Goal: Task Accomplishment & Management: Use online tool/utility

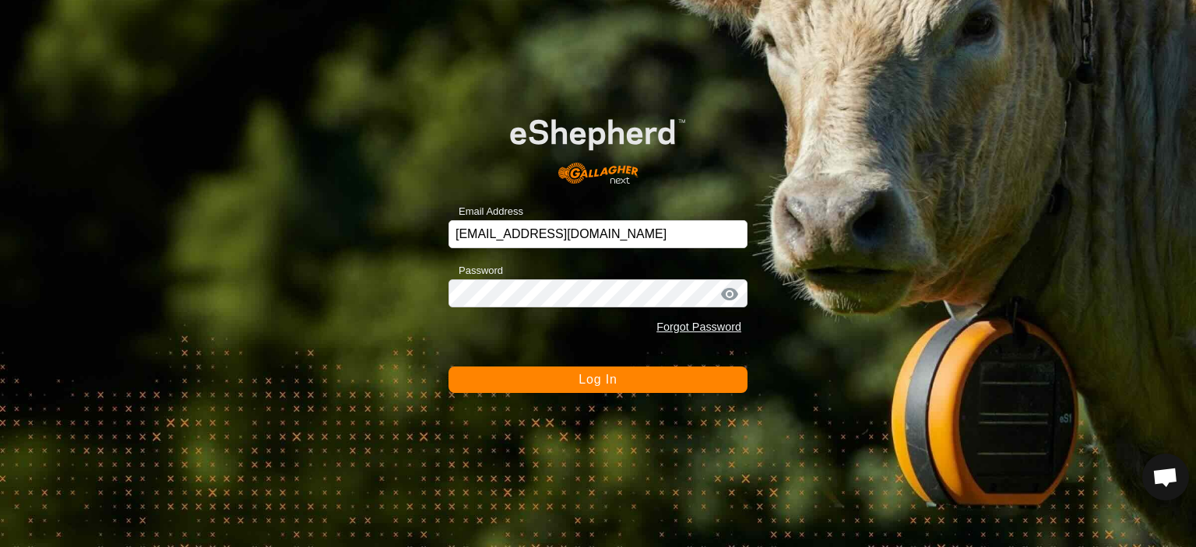
click at [604, 378] on span "Log In" at bounding box center [598, 379] width 38 height 13
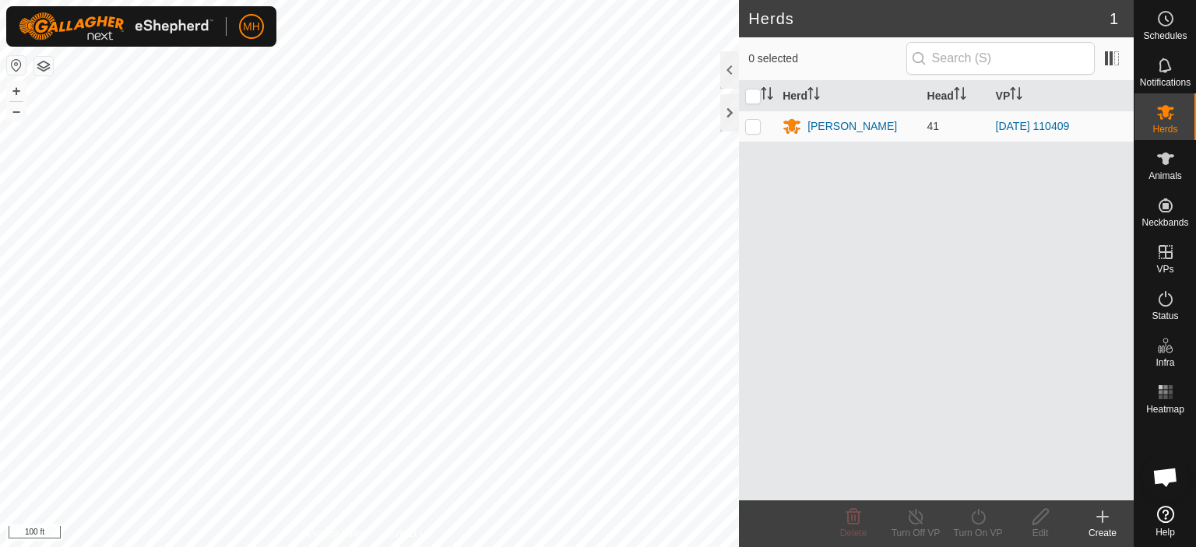
click at [1096, 525] on icon at bounding box center [1102, 517] width 19 height 19
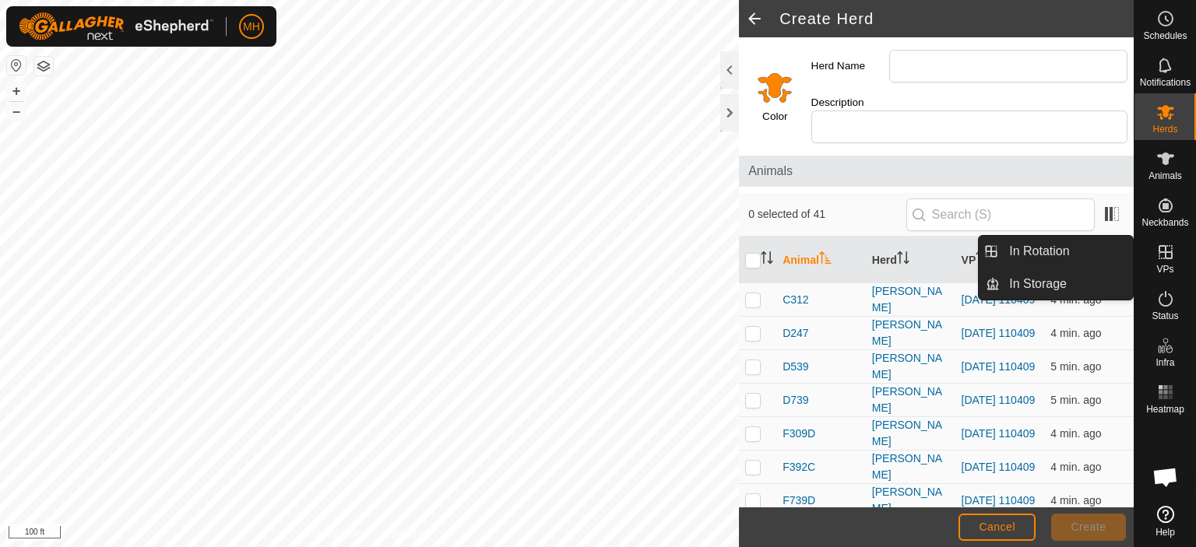
click at [1158, 250] on icon at bounding box center [1165, 252] width 19 height 19
click at [1098, 244] on link "In Rotation" at bounding box center [1066, 251] width 133 height 31
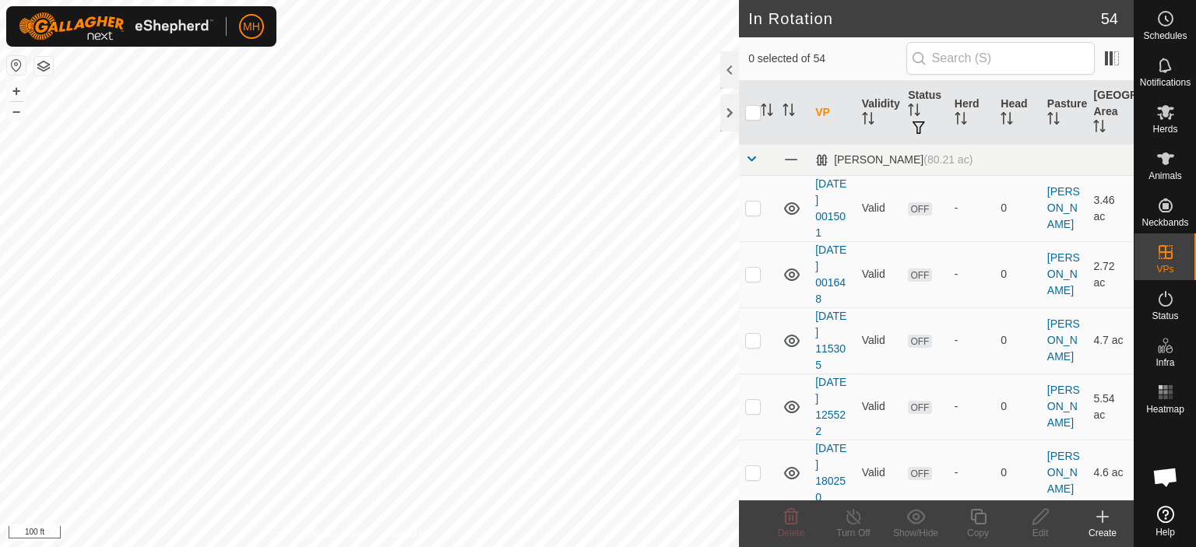
click at [1104, 524] on icon at bounding box center [1102, 517] width 19 height 19
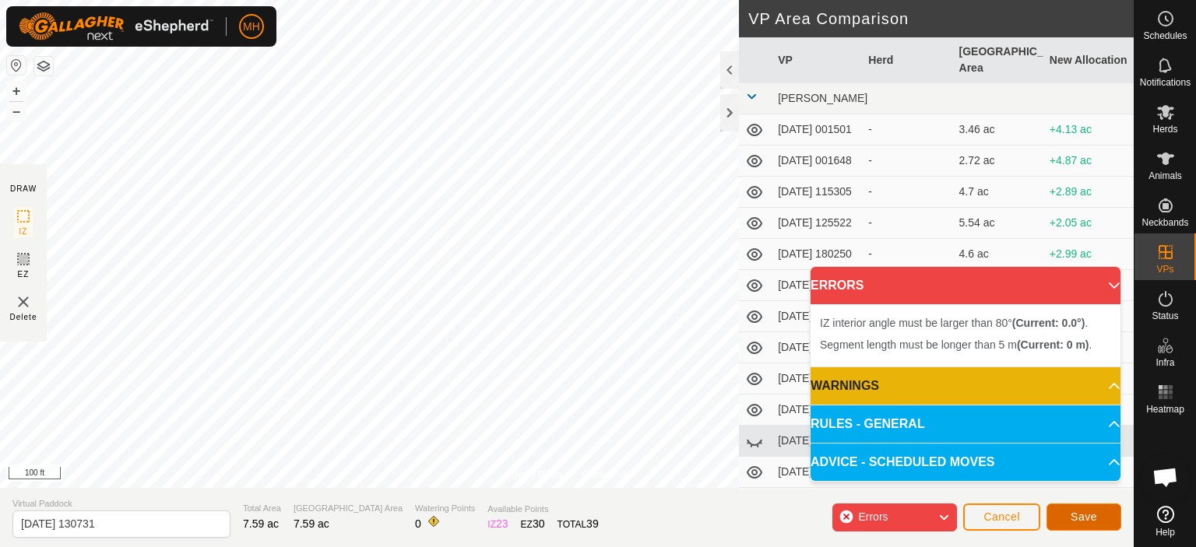
click at [1071, 512] on span "Save" at bounding box center [1084, 517] width 26 height 12
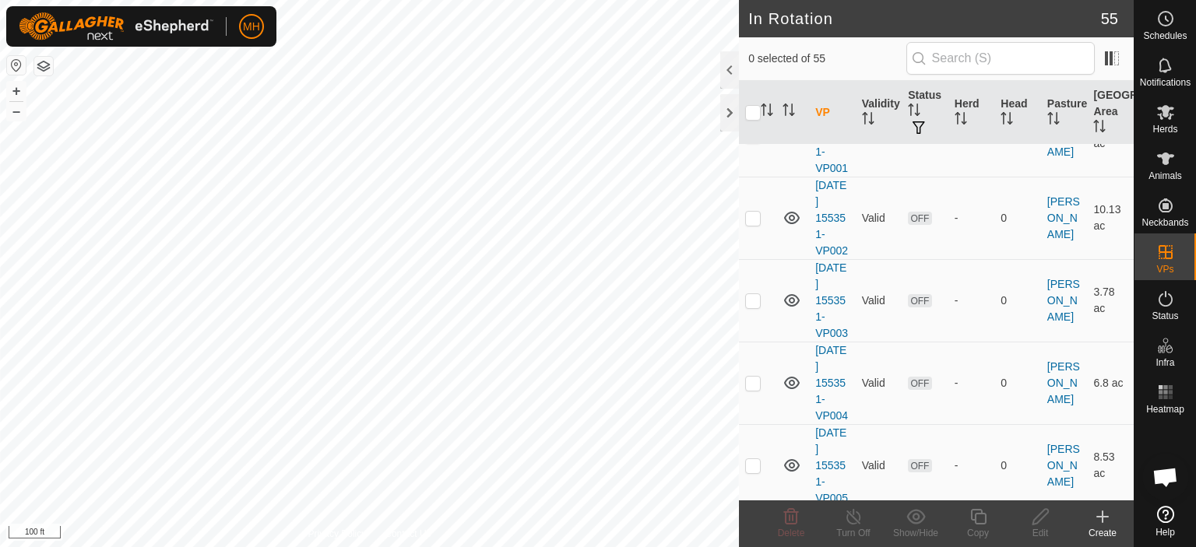
scroll to position [3502, 0]
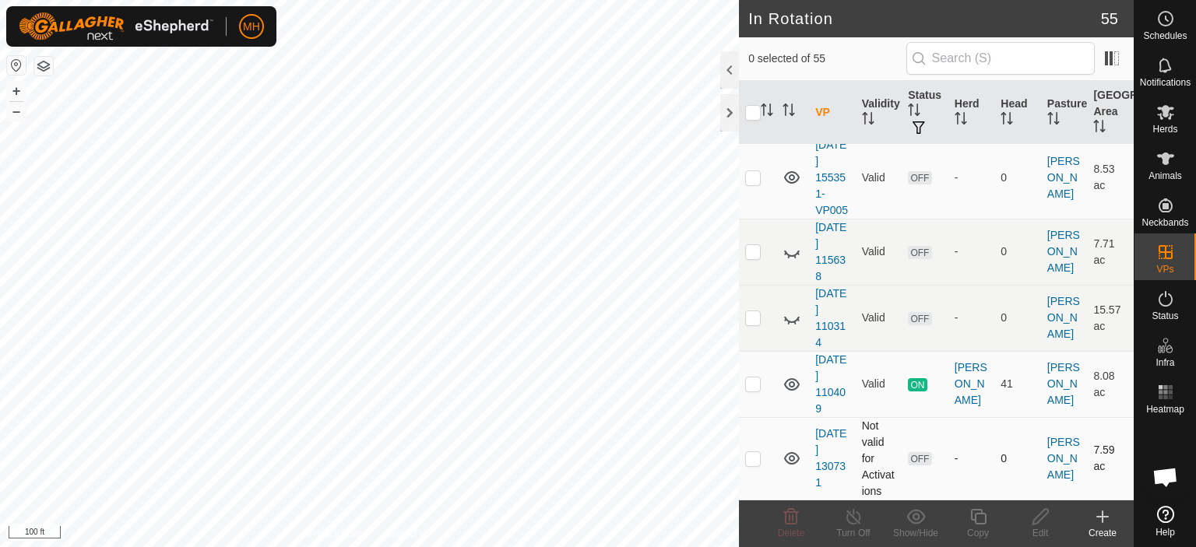
click at [752, 457] on p-checkbox at bounding box center [753, 458] width 16 height 12
checkbox input "true"
click at [1099, 526] on div "Create" at bounding box center [1102, 533] width 62 height 14
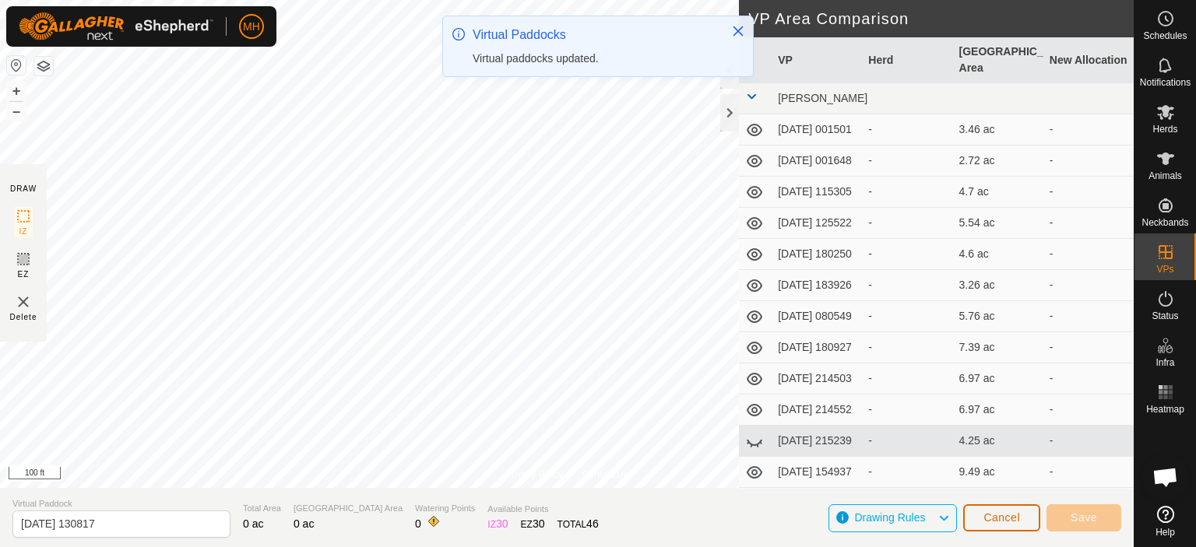
click at [1013, 510] on button "Cancel" at bounding box center [1001, 518] width 77 height 27
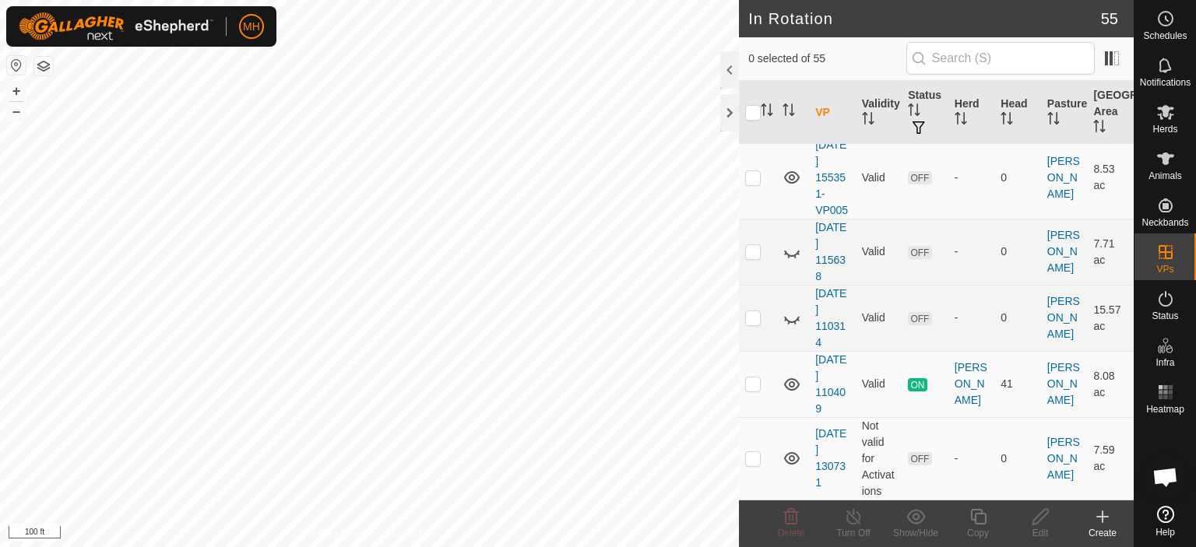
scroll to position [3502, 0]
click at [751, 457] on p-checkbox at bounding box center [753, 458] width 16 height 12
checkbox input "true"
click at [1040, 521] on icon at bounding box center [1041, 517] width 16 height 16
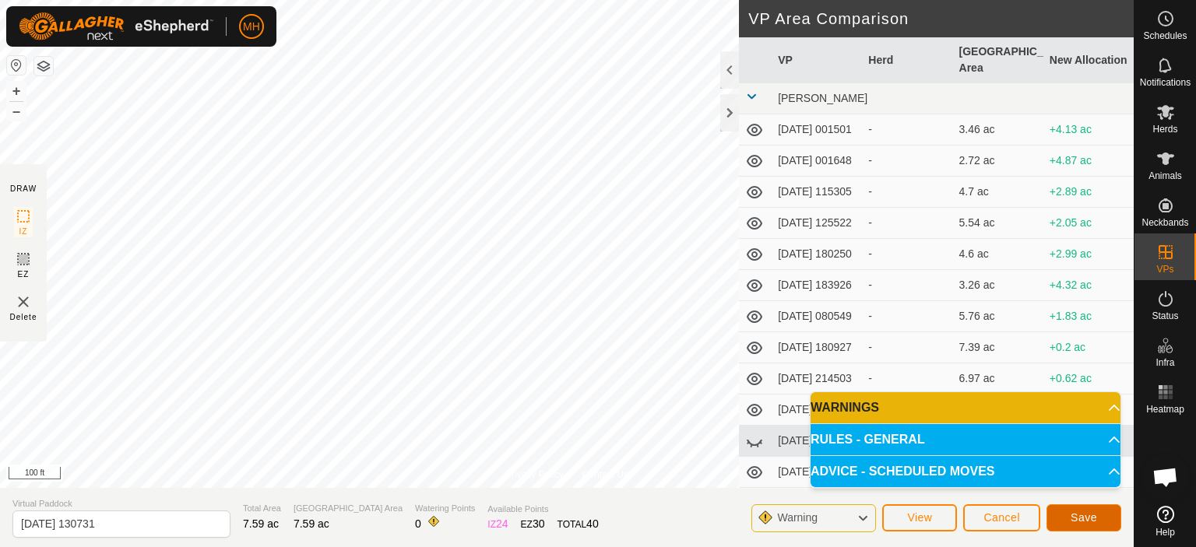
click at [1101, 525] on button "Save" at bounding box center [1084, 518] width 75 height 27
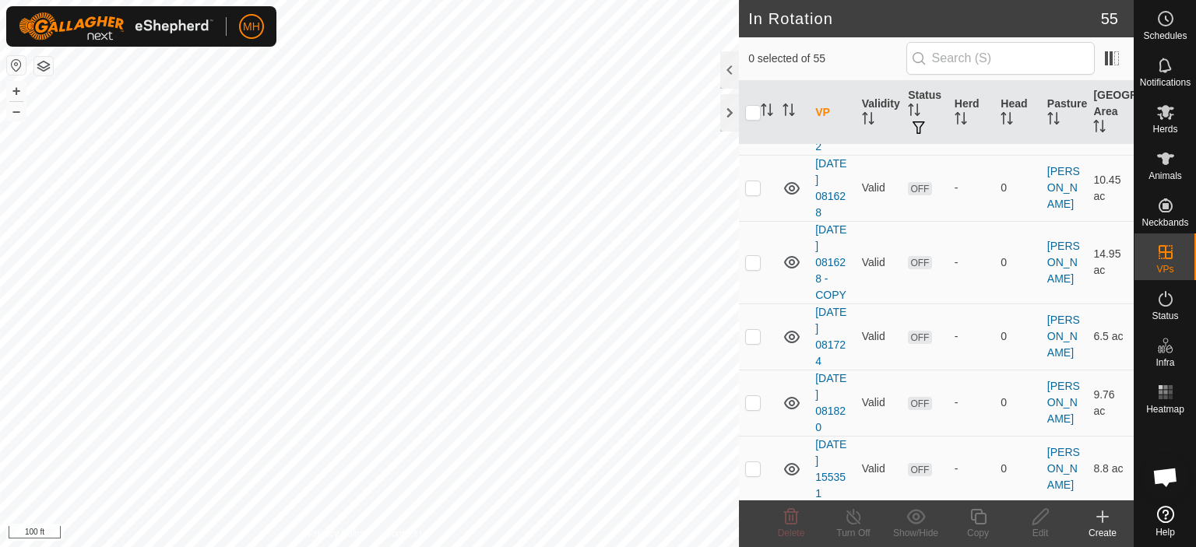
scroll to position [3485, 0]
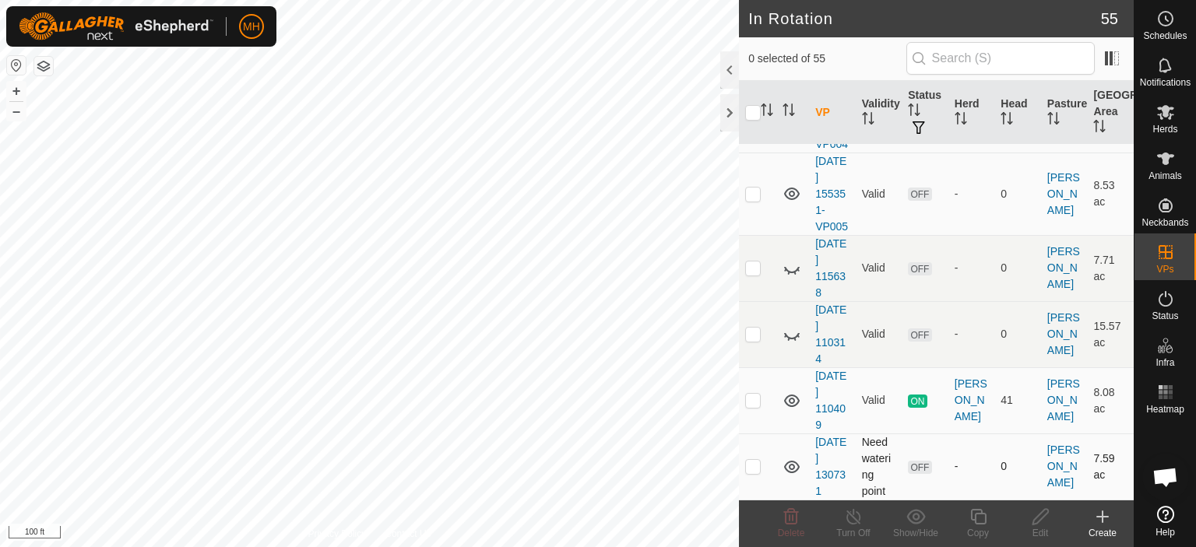
click at [753, 470] on p-checkbox at bounding box center [753, 466] width 16 height 12
checkbox input "true"
click at [984, 516] on icon at bounding box center [978, 517] width 19 height 19
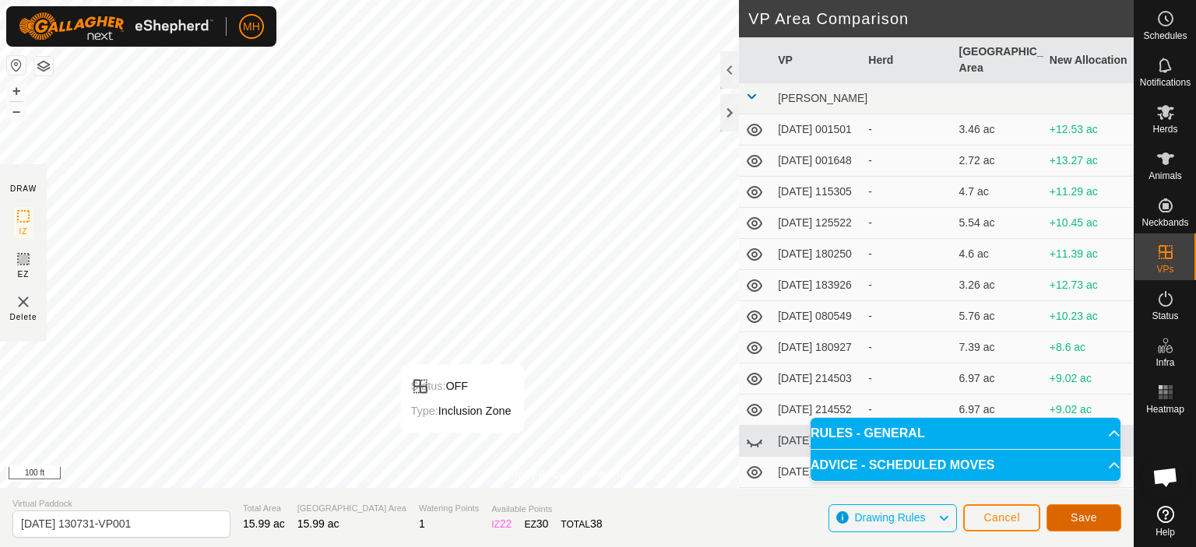
click at [1075, 521] on span "Save" at bounding box center [1084, 518] width 26 height 12
